Goal: Task Accomplishment & Management: Complete application form

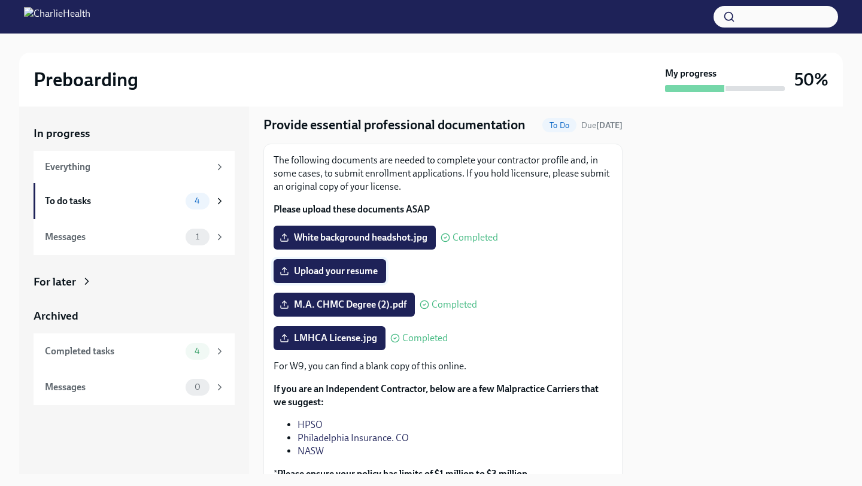
scroll to position [127, 0]
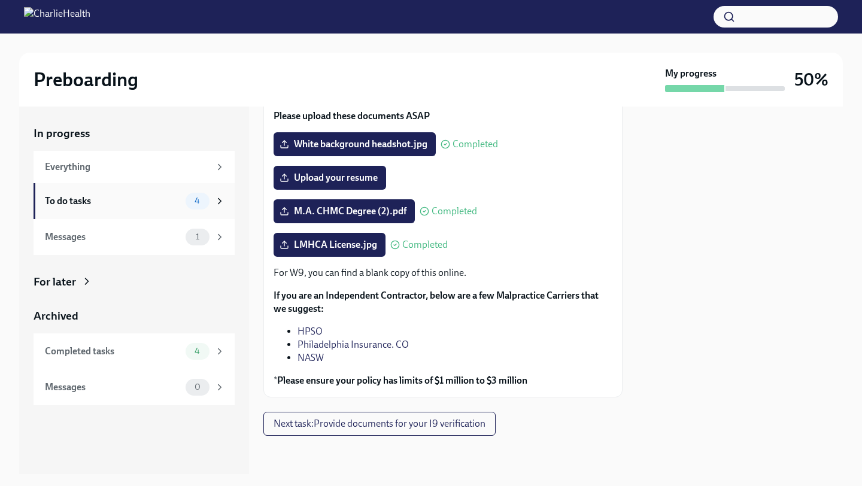
click at [213, 206] on div "4" at bounding box center [206, 201] width 40 height 17
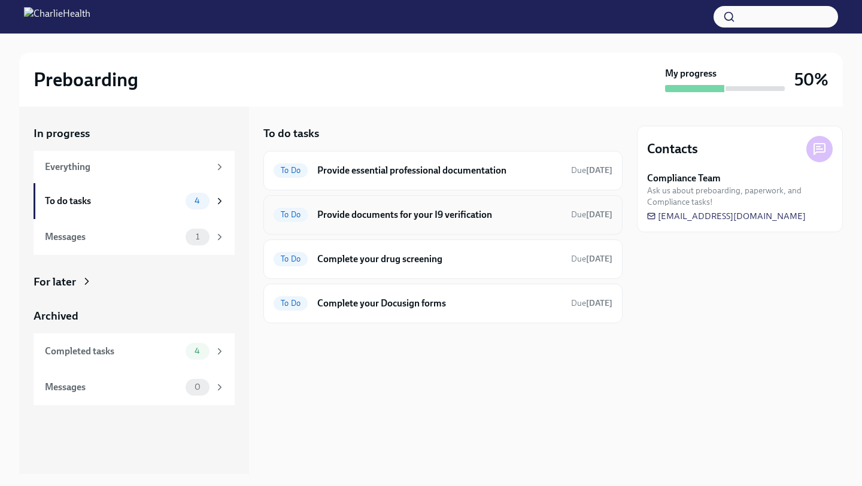
click at [363, 218] on h6 "Provide documents for your I9 verification" at bounding box center [439, 214] width 244 height 13
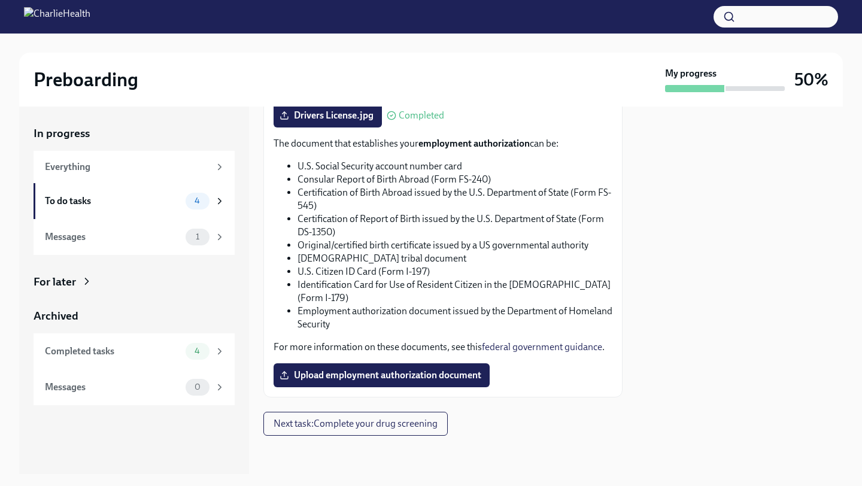
scroll to position [684, 0]
click at [414, 374] on span "Upload employment authorization document" at bounding box center [381, 375] width 199 height 12
click at [0, 0] on input "Upload employment authorization document" at bounding box center [0, 0] width 0 height 0
click at [421, 373] on span "Upload employment authorization document" at bounding box center [381, 375] width 199 height 12
click at [0, 0] on input "Upload employment authorization document" at bounding box center [0, 0] width 0 height 0
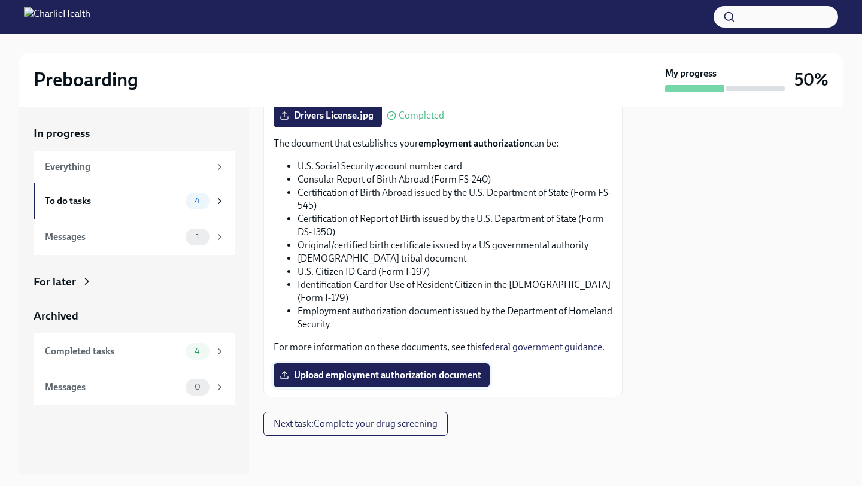
click at [442, 375] on span "Upload employment authorization document" at bounding box center [381, 375] width 199 height 12
click at [0, 0] on input "Upload employment authorization document" at bounding box center [0, 0] width 0 height 0
click at [394, 370] on span "Upload employment authorization document" at bounding box center [381, 375] width 199 height 12
click at [0, 0] on input "Upload employment authorization document" at bounding box center [0, 0] width 0 height 0
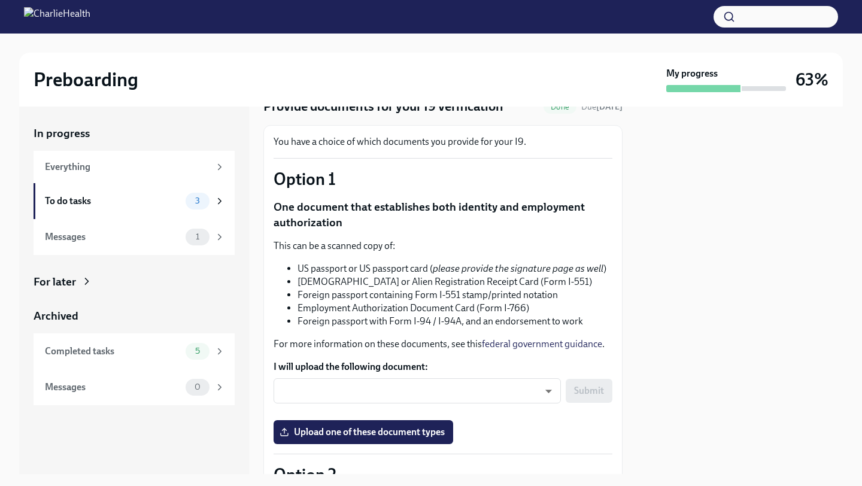
scroll to position [0, 0]
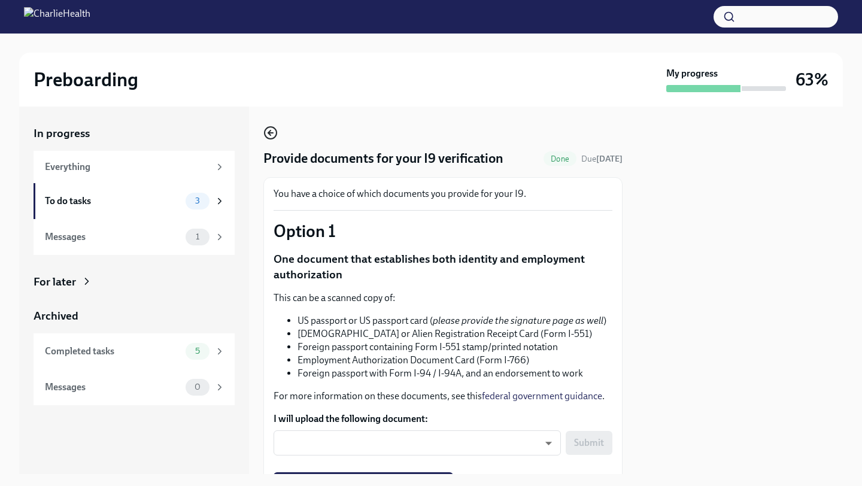
click at [268, 133] on icon "button" at bounding box center [269, 132] width 2 height 5
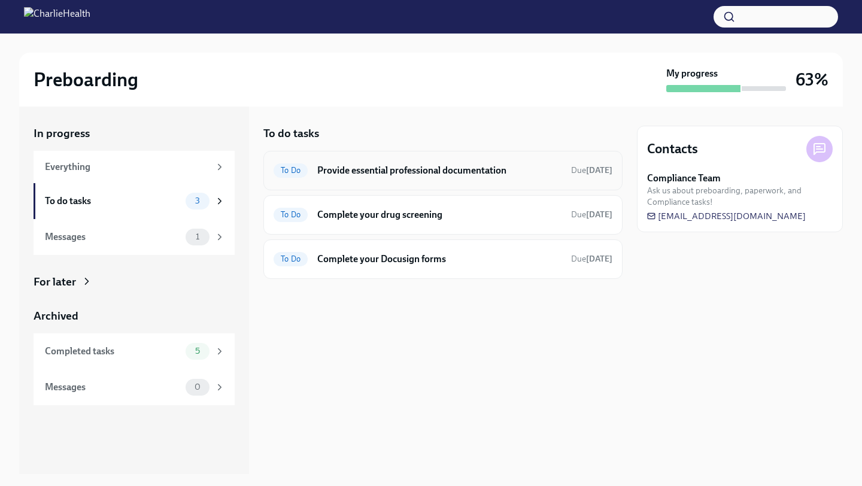
click at [415, 171] on h6 "Provide essential professional documentation" at bounding box center [439, 170] width 244 height 13
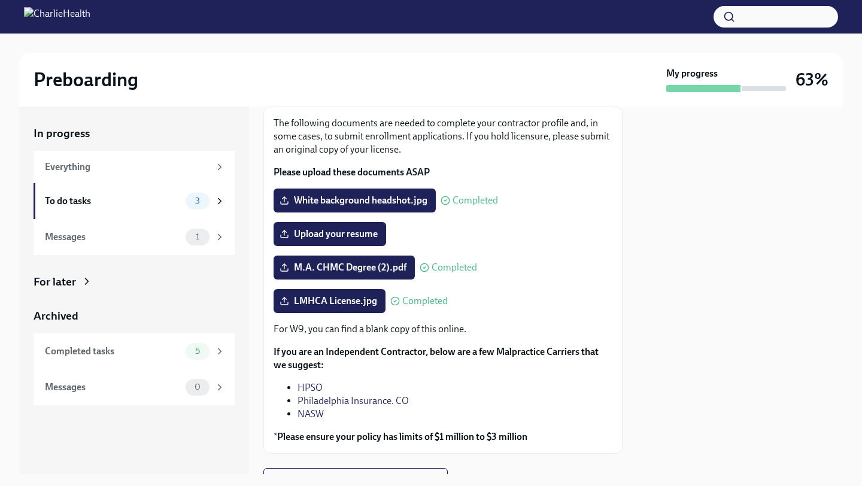
scroll to position [127, 0]
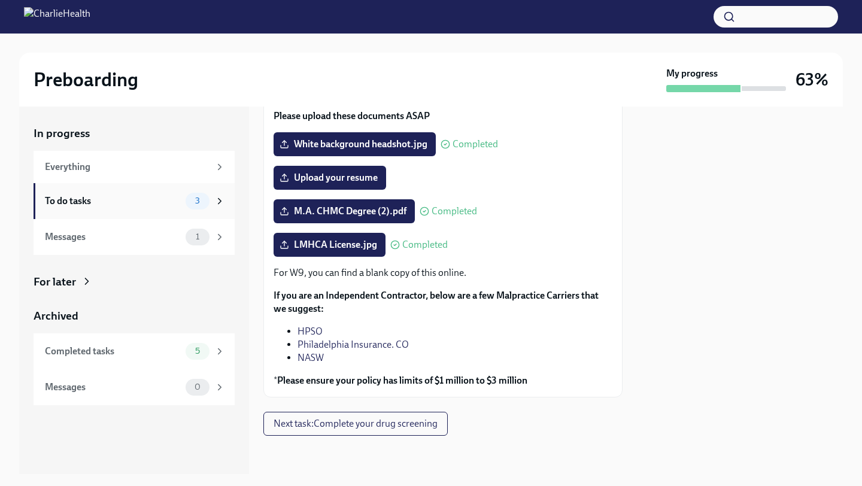
click at [185, 196] on div "To do tasks 3" at bounding box center [135, 201] width 180 height 17
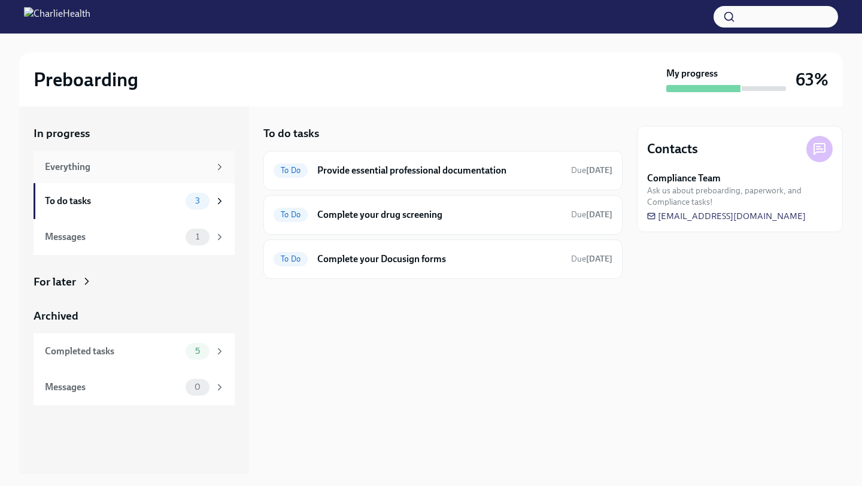
click at [203, 173] on div "Everything" at bounding box center [127, 166] width 165 height 13
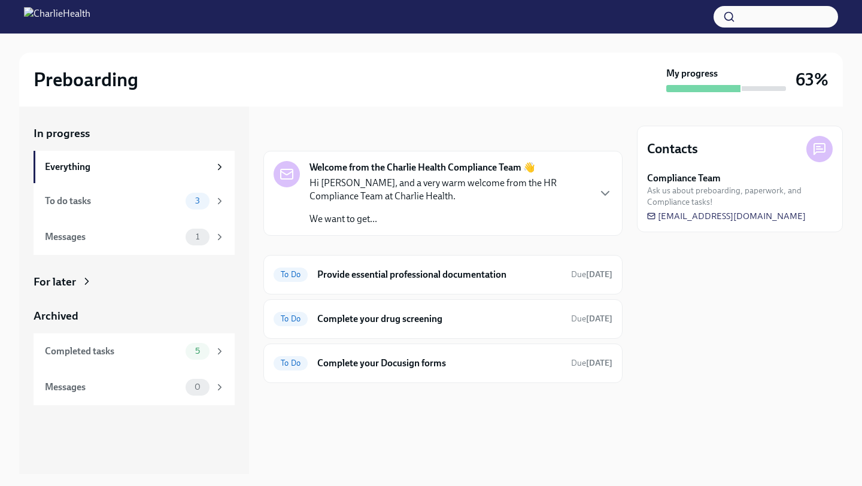
click at [582, 192] on p "Hi [PERSON_NAME], and a very warm welcome from the HR Compliance Team at Charli…" at bounding box center [448, 190] width 279 height 26
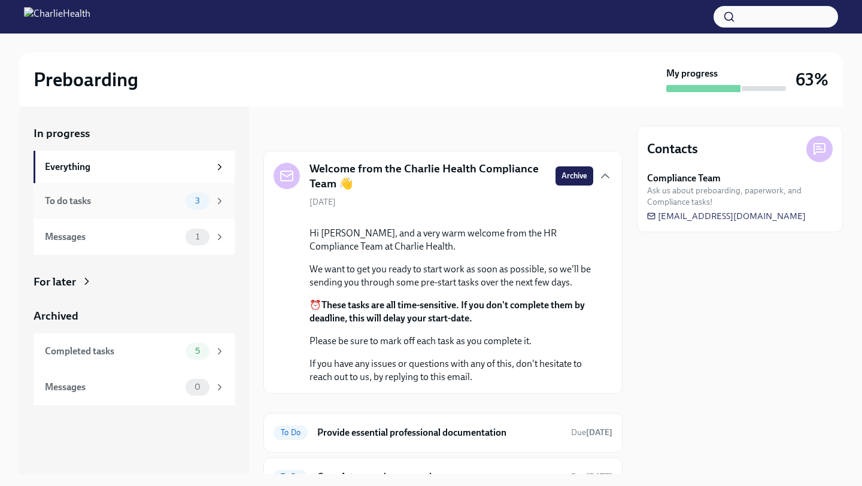
click at [163, 205] on div "To do tasks" at bounding box center [113, 201] width 136 height 13
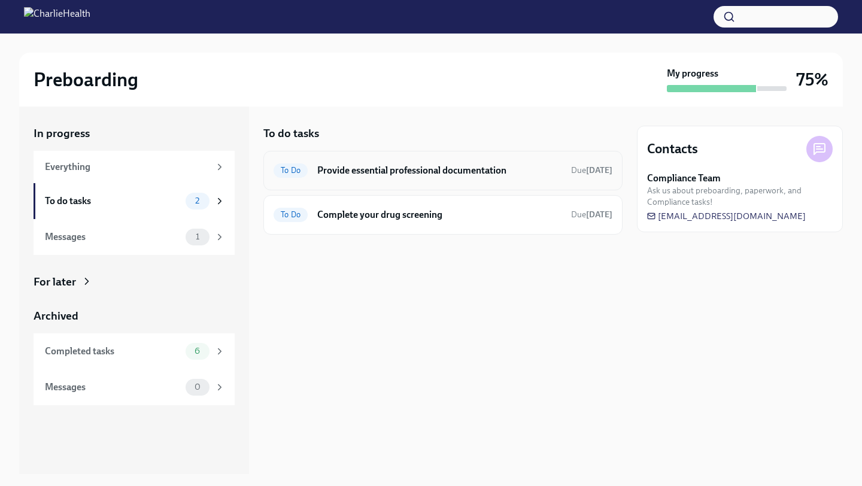
click at [394, 169] on h6 "Provide essential professional documentation" at bounding box center [439, 170] width 244 height 13
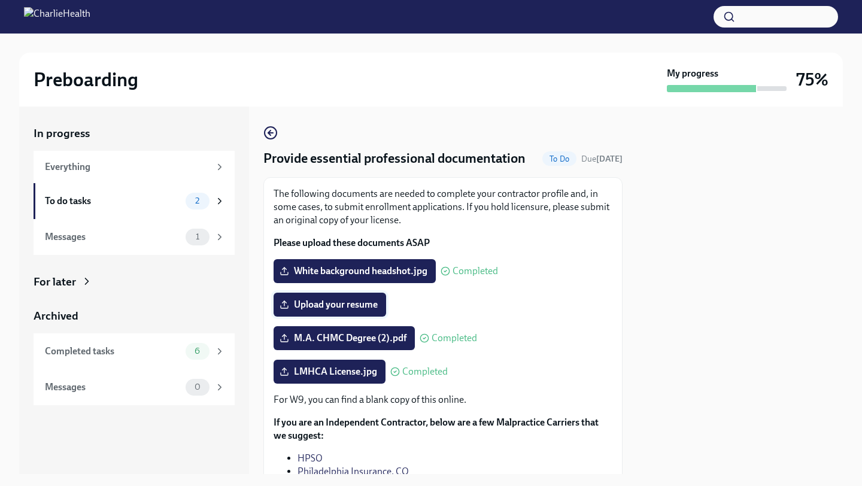
click at [360, 305] on span "Upload your resume" at bounding box center [330, 305] width 96 height 12
click at [0, 0] on input "Upload your resume" at bounding box center [0, 0] width 0 height 0
click at [153, 201] on div "To do tasks" at bounding box center [113, 201] width 136 height 13
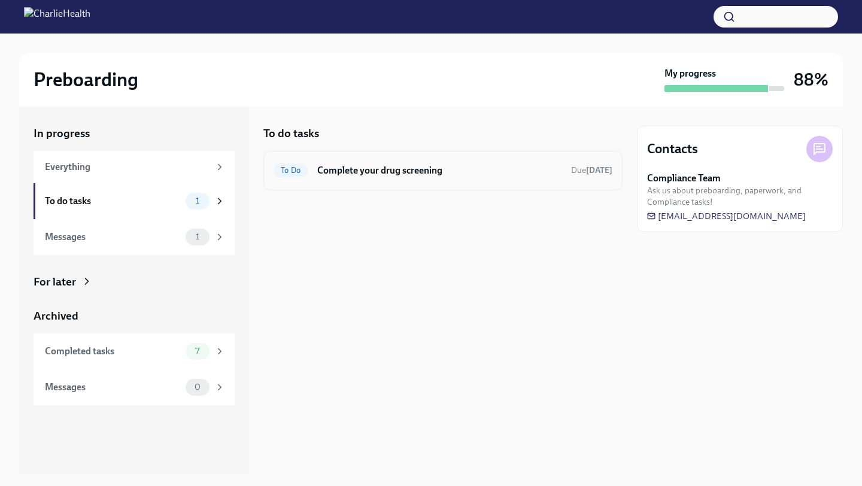
click at [425, 176] on h6 "Complete your drug screening" at bounding box center [439, 170] width 244 height 13
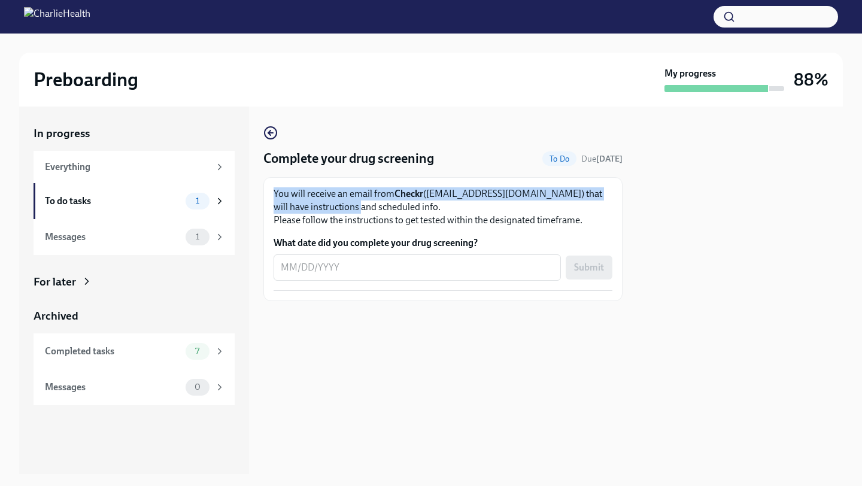
drag, startPoint x: 282, startPoint y: 185, endPoint x: 365, endPoint y: 205, distance: 85.5
click at [365, 205] on div "You will receive an email from Checkr ([EMAIL_ADDRESS][DOMAIN_NAME]) that will …" at bounding box center [442, 239] width 359 height 124
click at [297, 214] on p "You will receive an email from Checkr ([EMAIL_ADDRESS][DOMAIN_NAME]) that will …" at bounding box center [443, 207] width 339 height 40
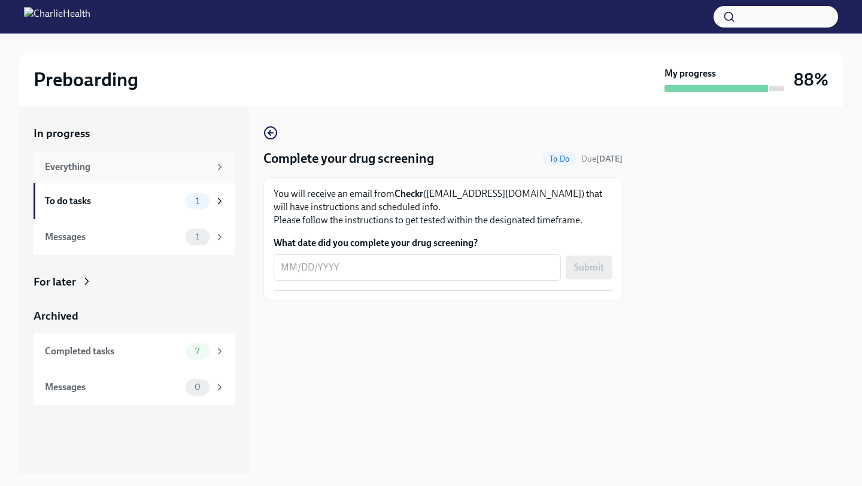
click at [147, 166] on div "Everything" at bounding box center [127, 166] width 165 height 13
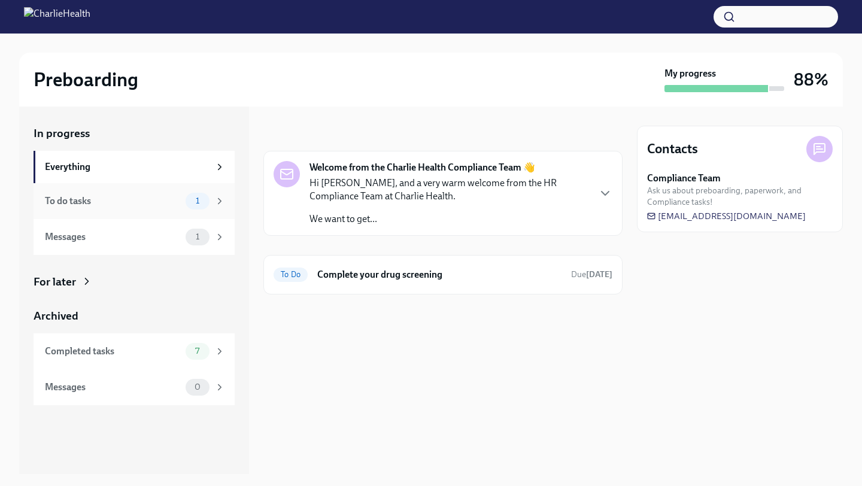
click at [156, 193] on div "To do tasks 1" at bounding box center [135, 201] width 180 height 17
